Goal: Find specific page/section: Find specific page/section

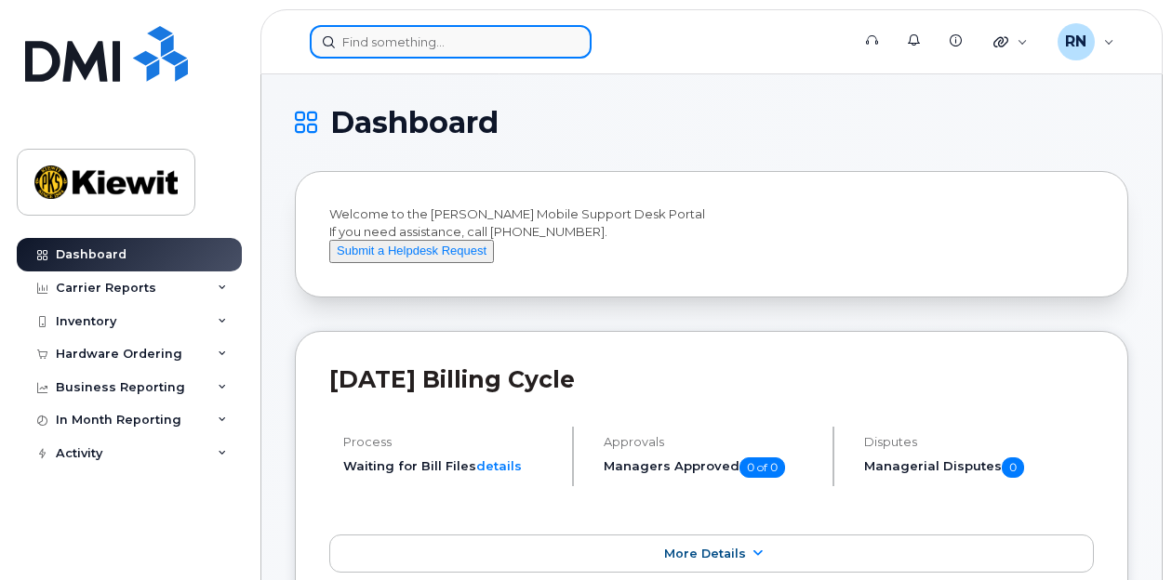
click at [519, 41] on input at bounding box center [451, 41] width 282 height 33
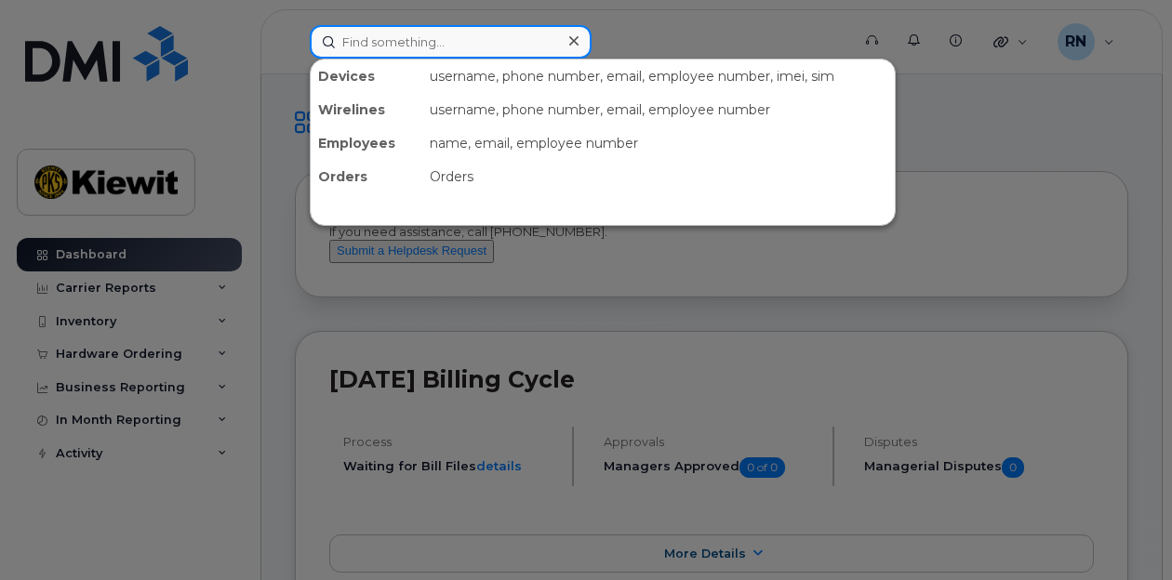
paste input "356293930536629"
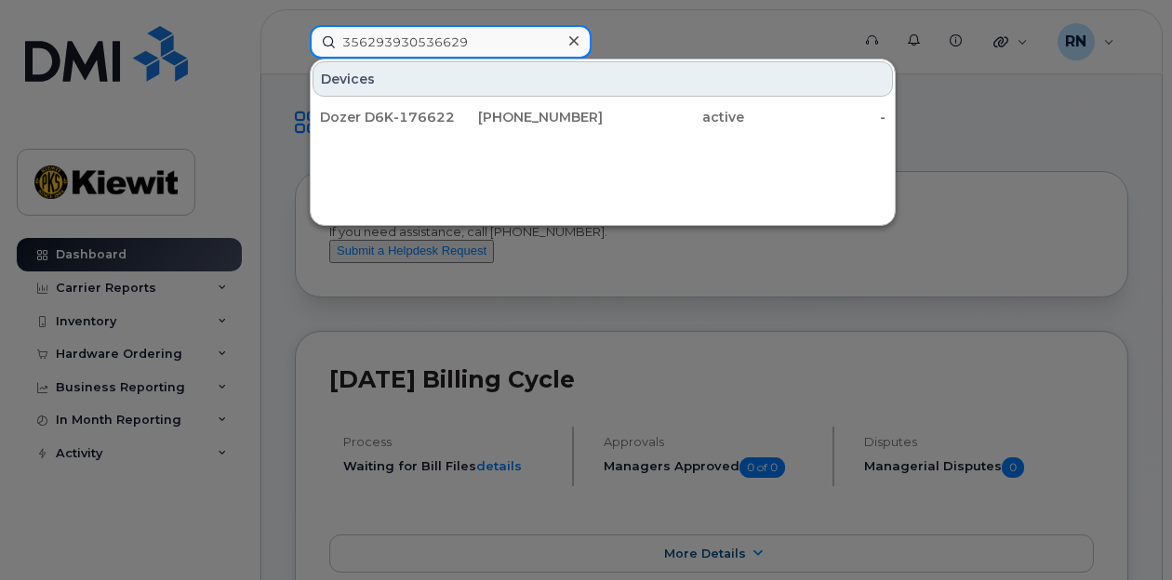
type input "356293930536629"
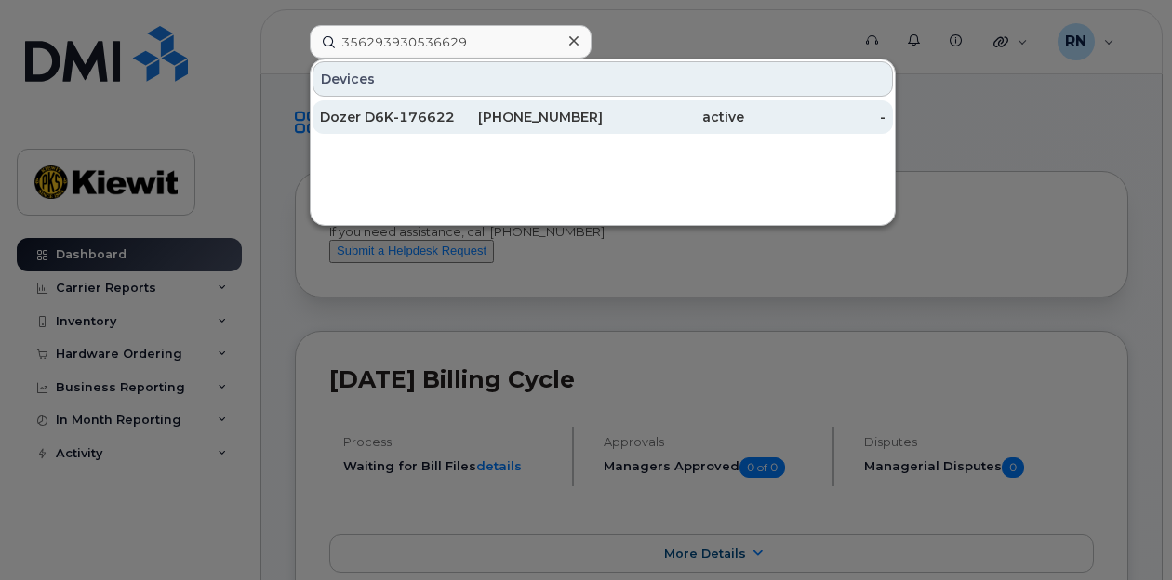
click at [413, 114] on div "Dozer D6K-176622" at bounding box center [390, 117] width 141 height 19
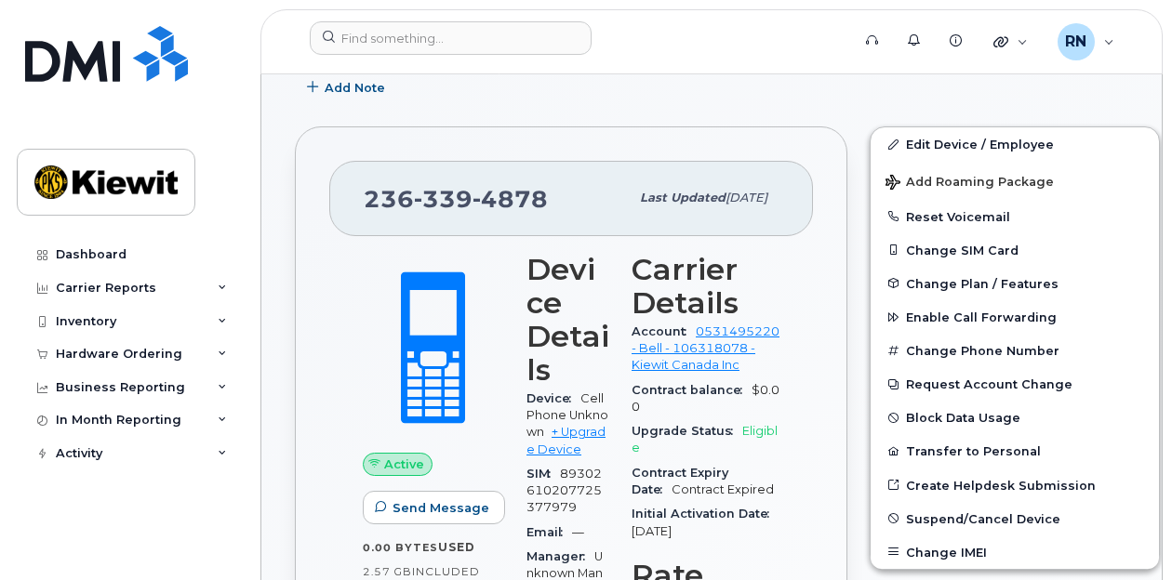
scroll to position [314, 0]
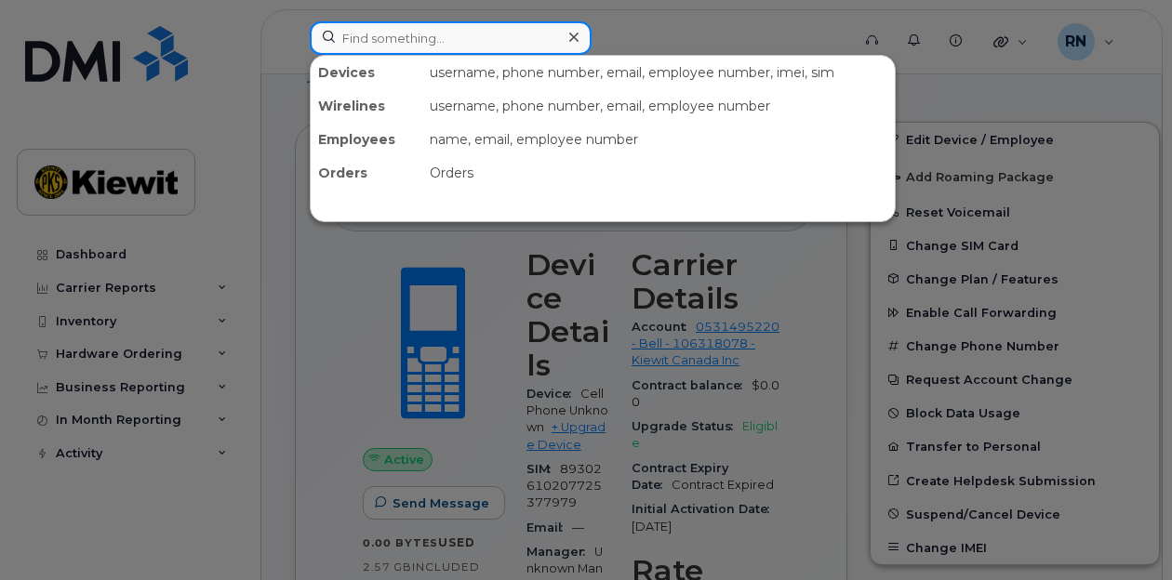
paste input "89302610207725353665"
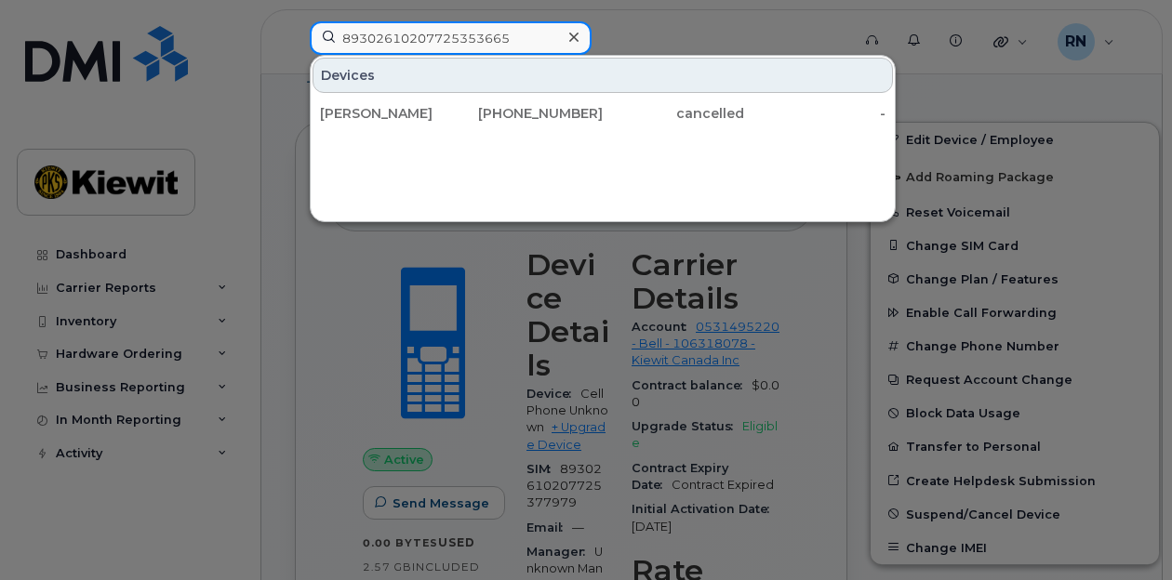
type input "89302610207725353665"
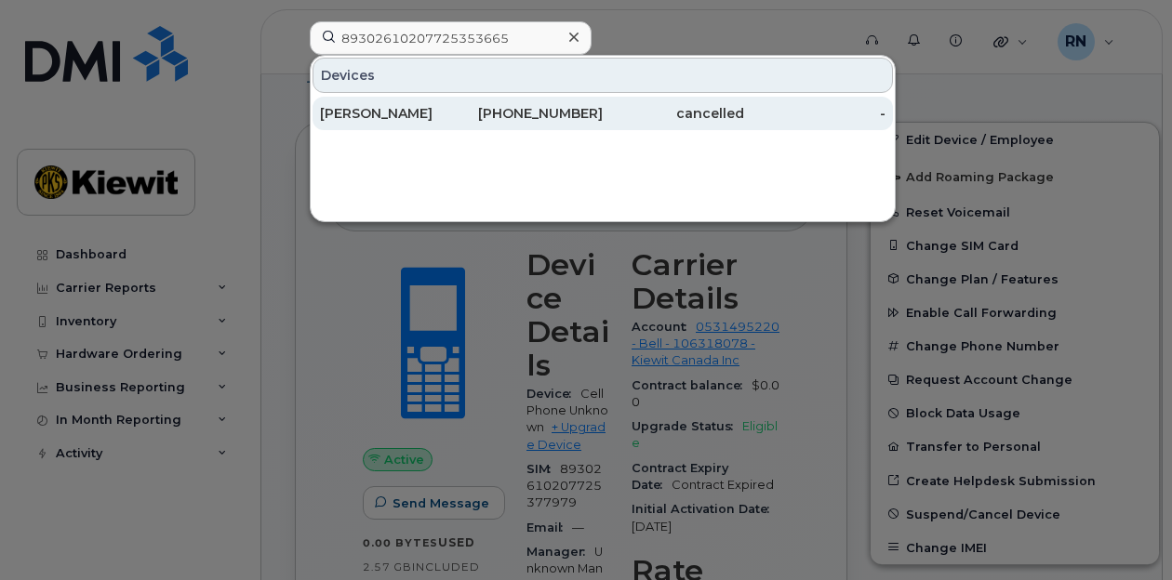
click at [475, 110] on div "236-339-4986" at bounding box center [531, 113] width 141 height 19
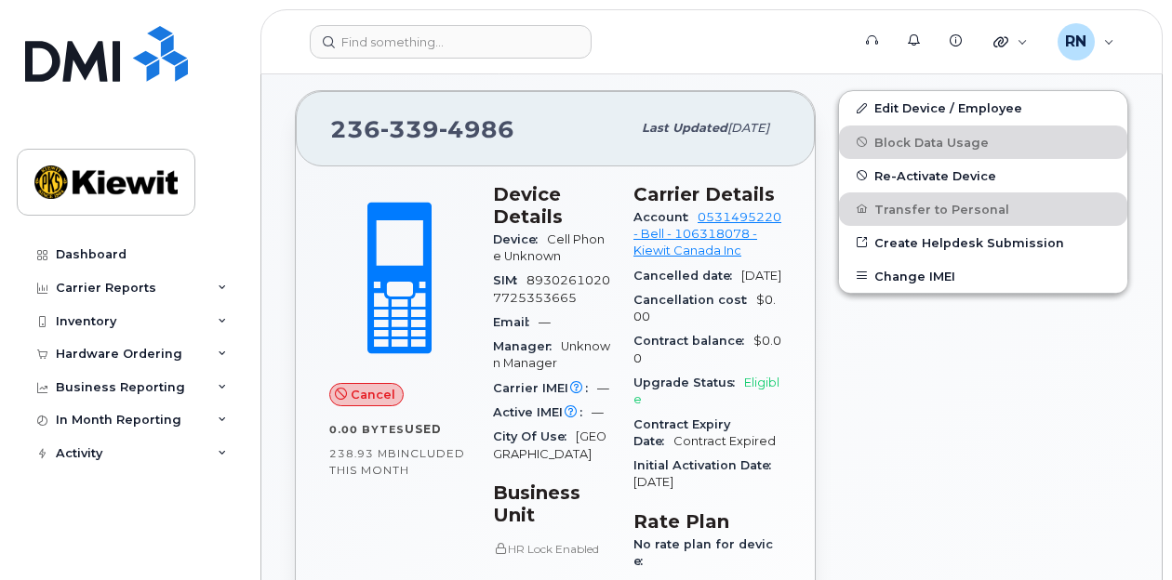
scroll to position [324, 0]
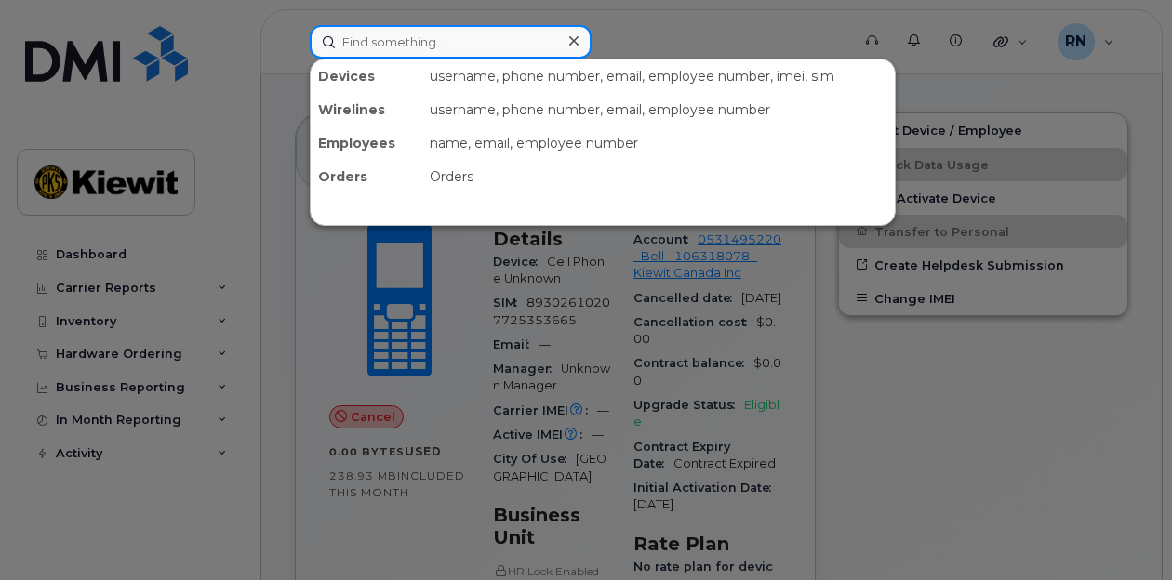
click at [494, 46] on input at bounding box center [451, 41] width 282 height 33
paste input "• 89302610207725377938"
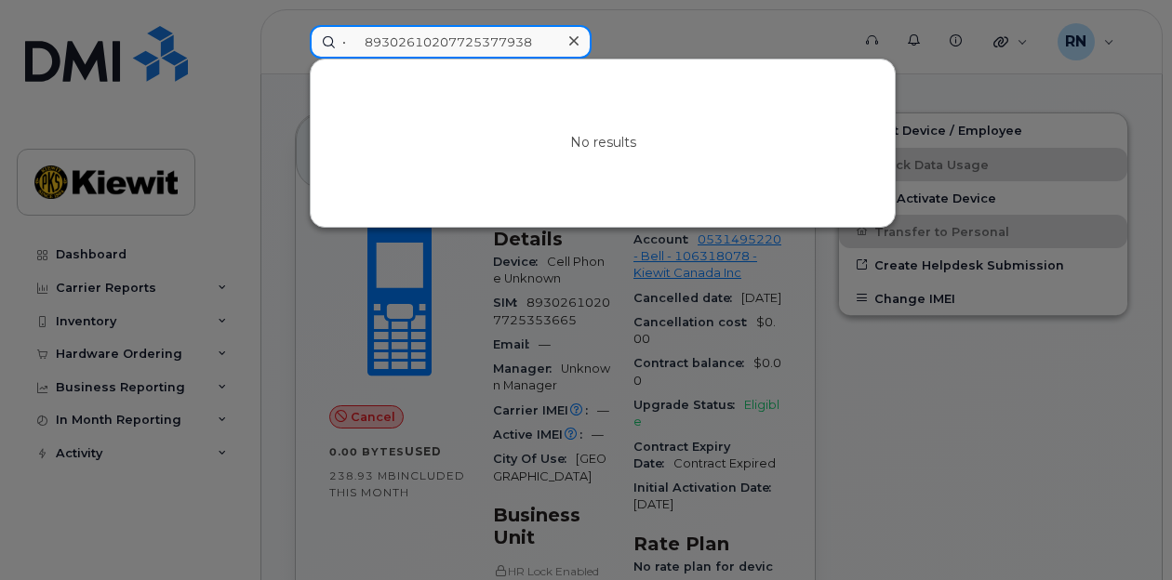
click at [357, 46] on input "• 89302610207725377938" at bounding box center [451, 41] width 282 height 33
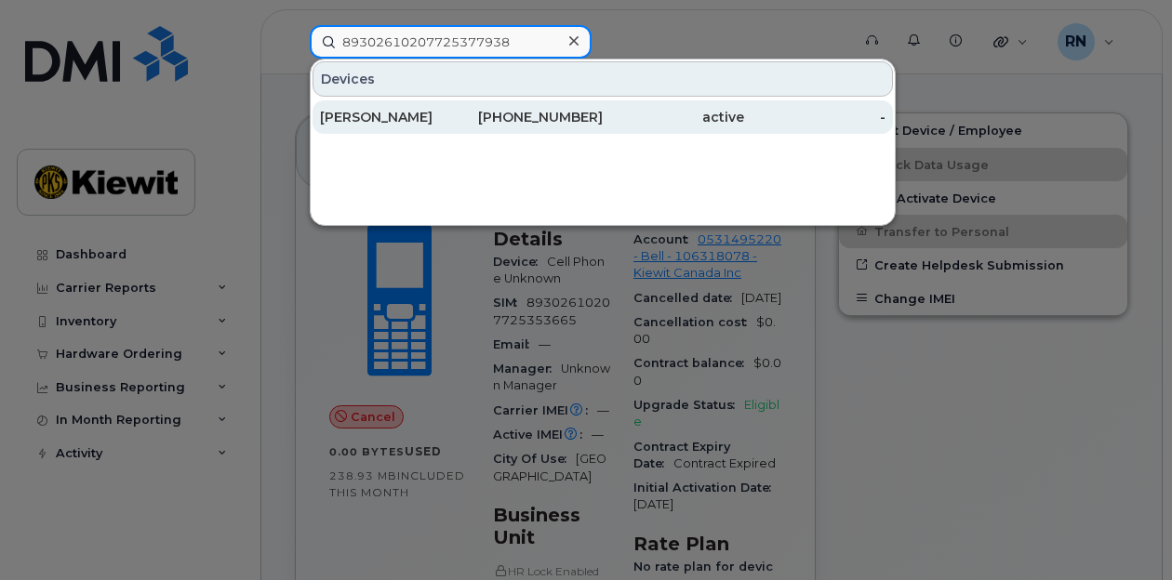
type input "89302610207725377938"
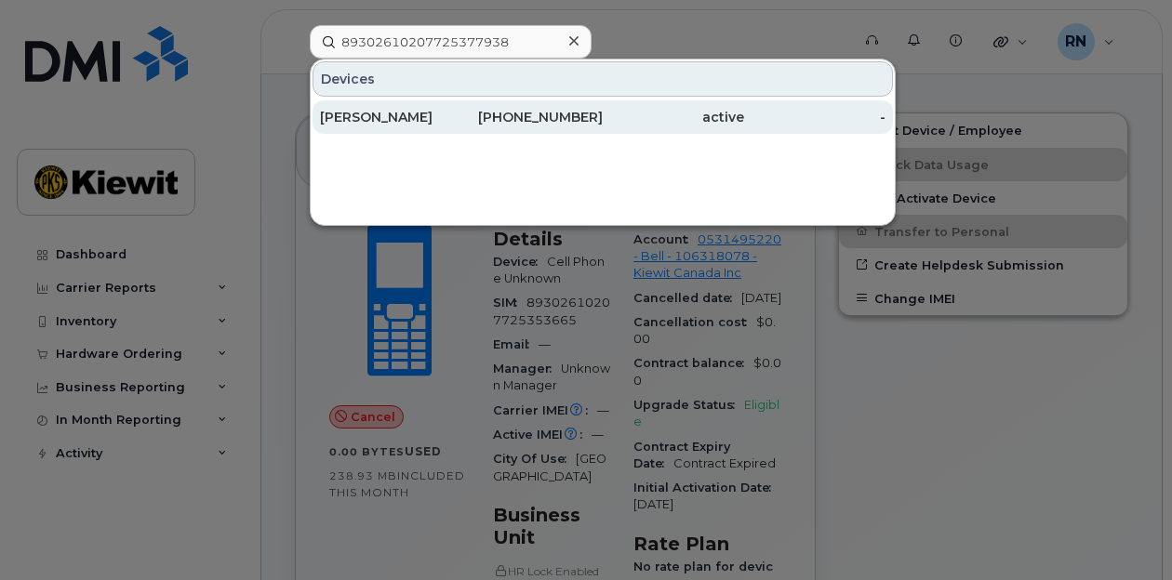
click at [357, 116] on div "[PERSON_NAME]" at bounding box center [390, 117] width 141 height 19
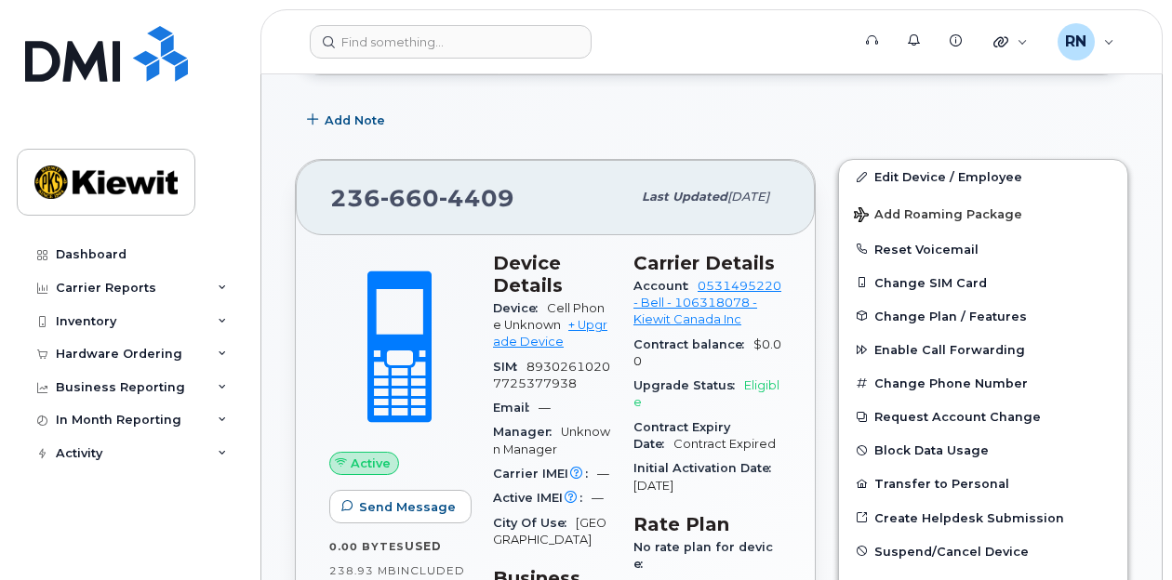
scroll to position [279, 0]
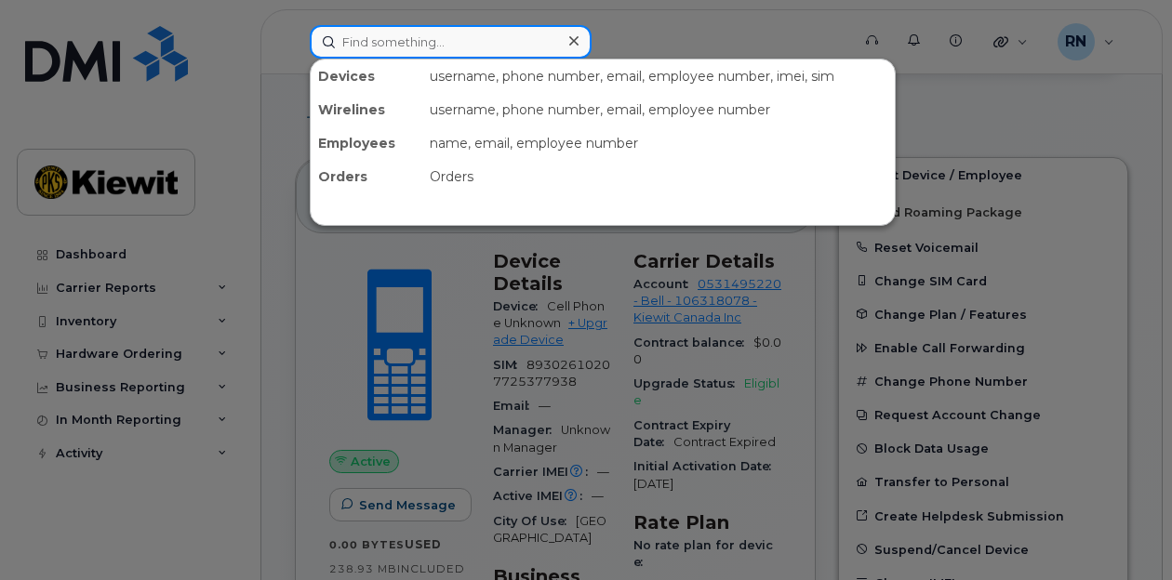
click at [498, 37] on input at bounding box center [451, 41] width 282 height 33
paste input "(236)339-4878"
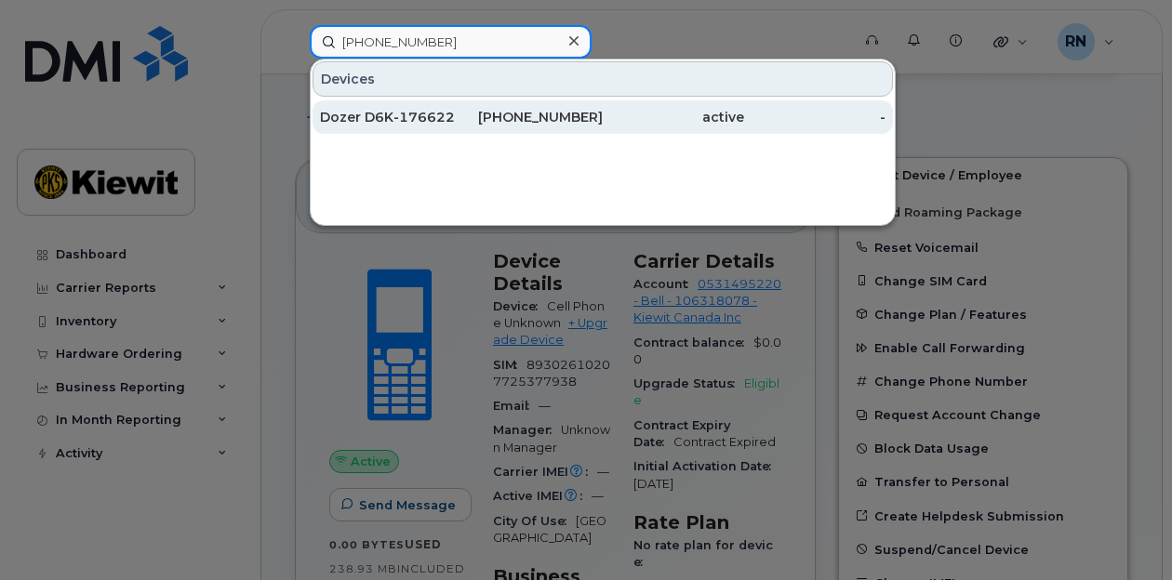
type input "(236)339-4878"
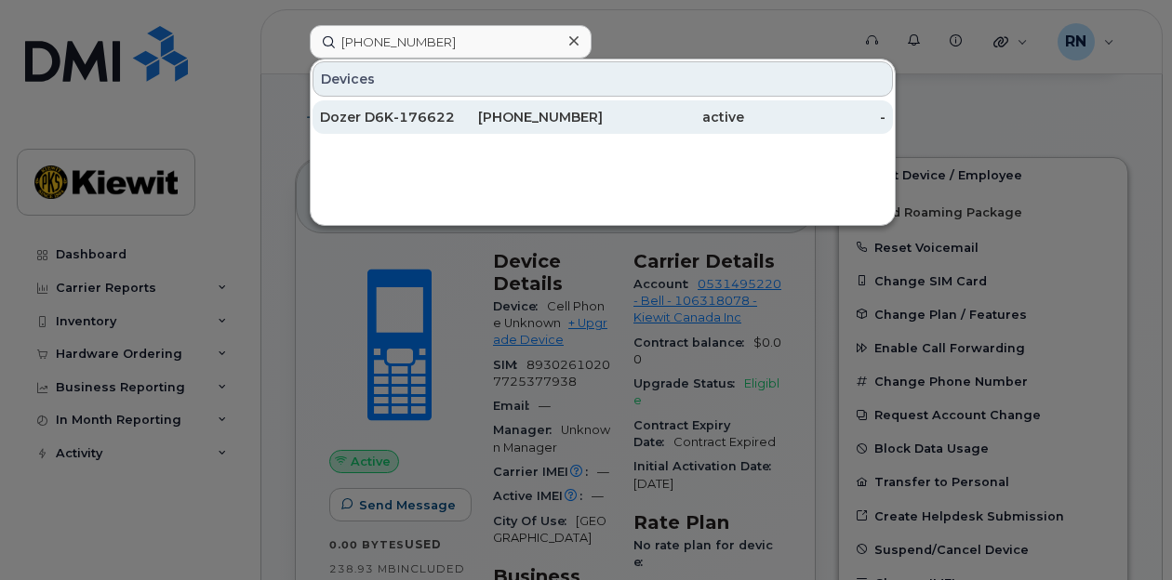
click at [404, 103] on div "Dozer D6K-176622" at bounding box center [390, 116] width 141 height 33
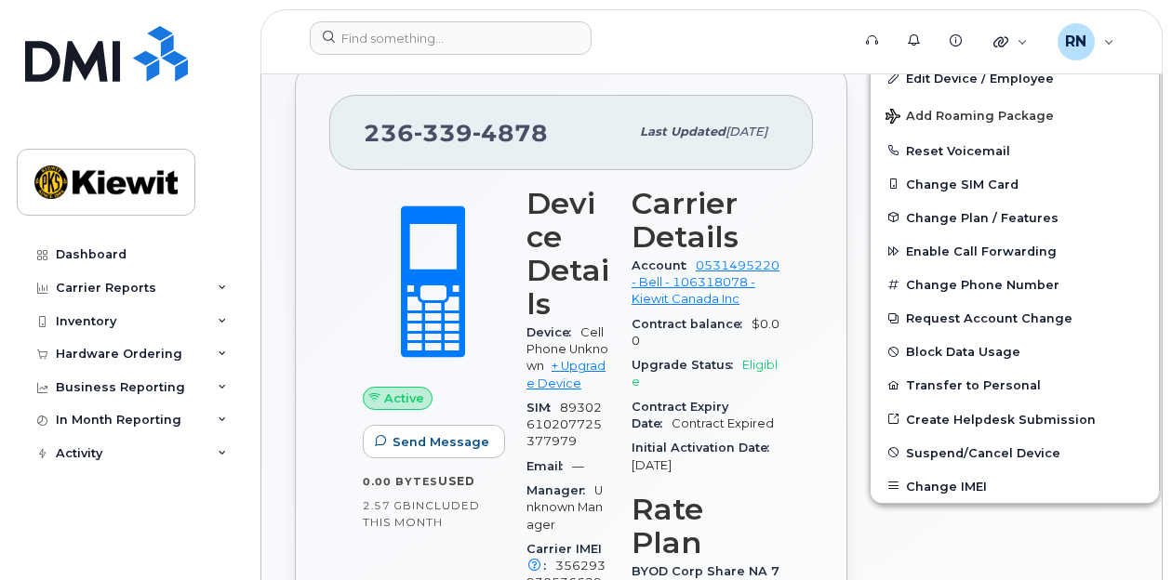
scroll to position [371, 0]
